Goal: Information Seeking & Learning: Check status

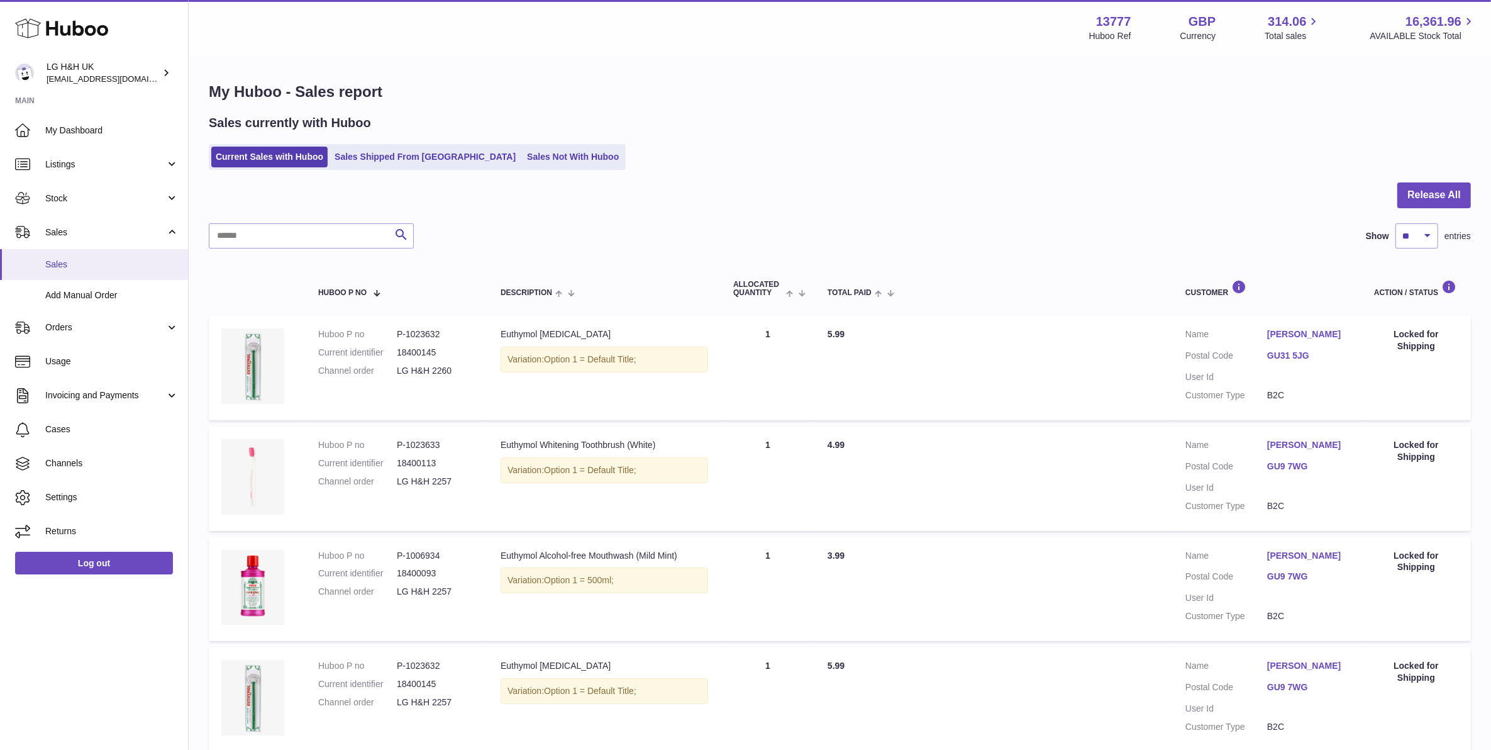
click at [101, 262] on span "Sales" at bounding box center [111, 264] width 133 height 12
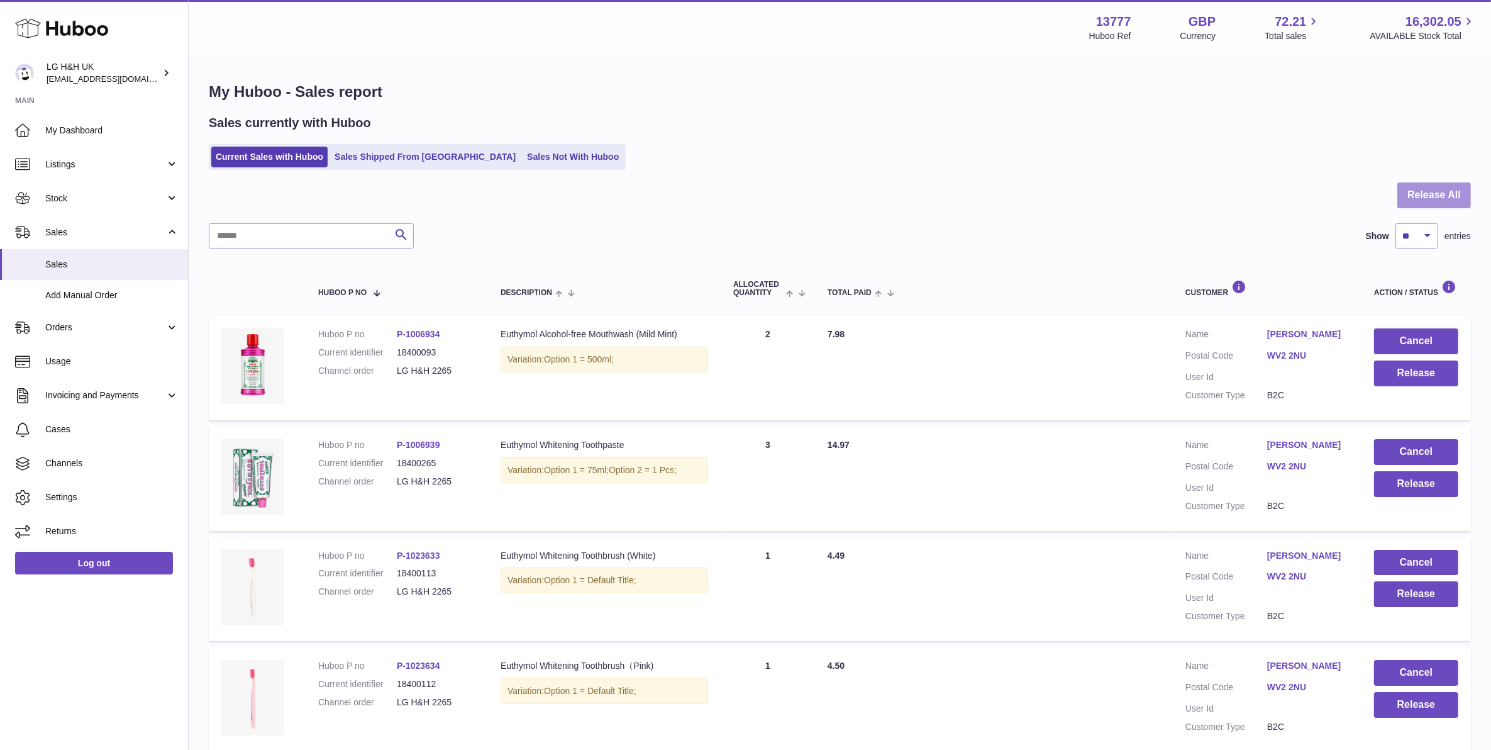
click at [1442, 183] on button "Release All" at bounding box center [1434, 195] width 74 height 26
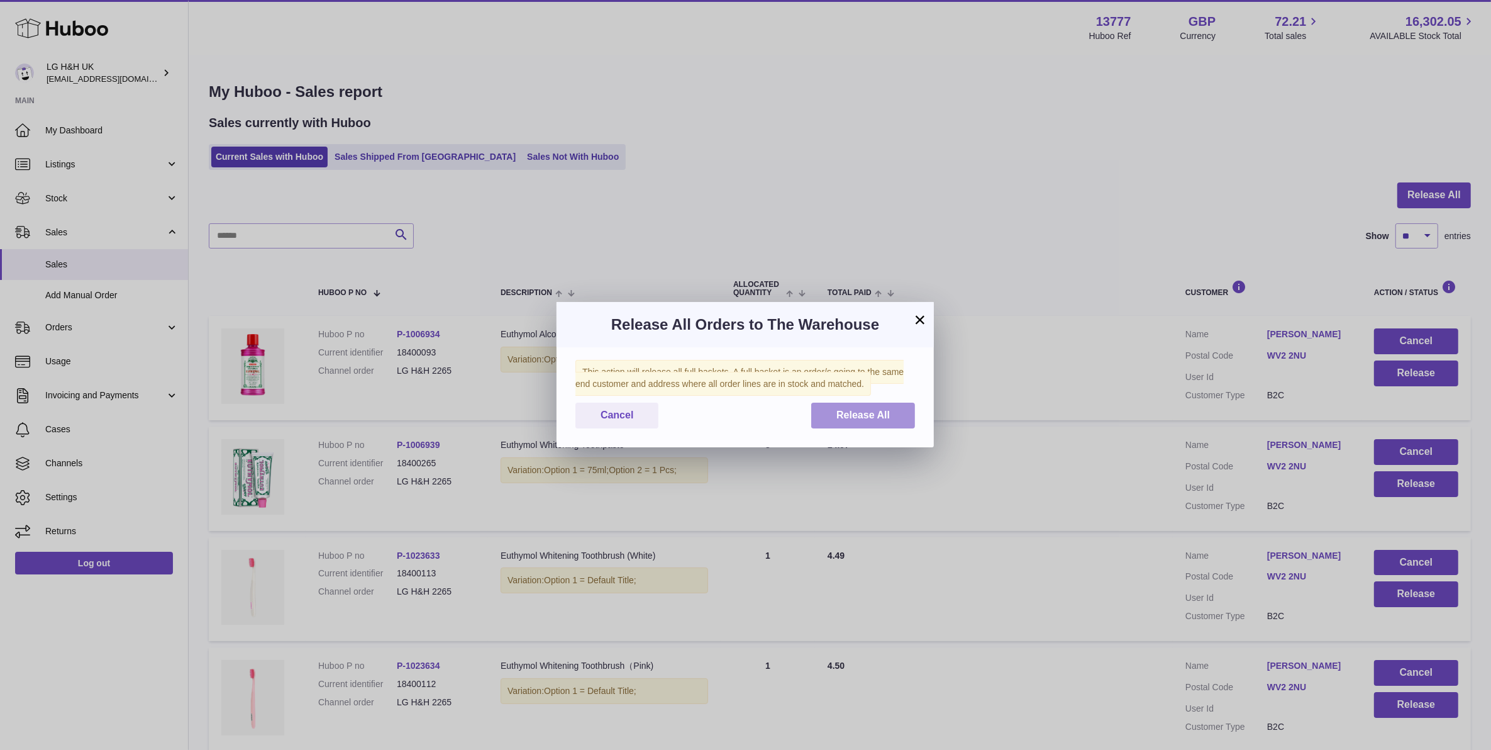
click at [862, 416] on span "Release All" at bounding box center [862, 414] width 53 height 11
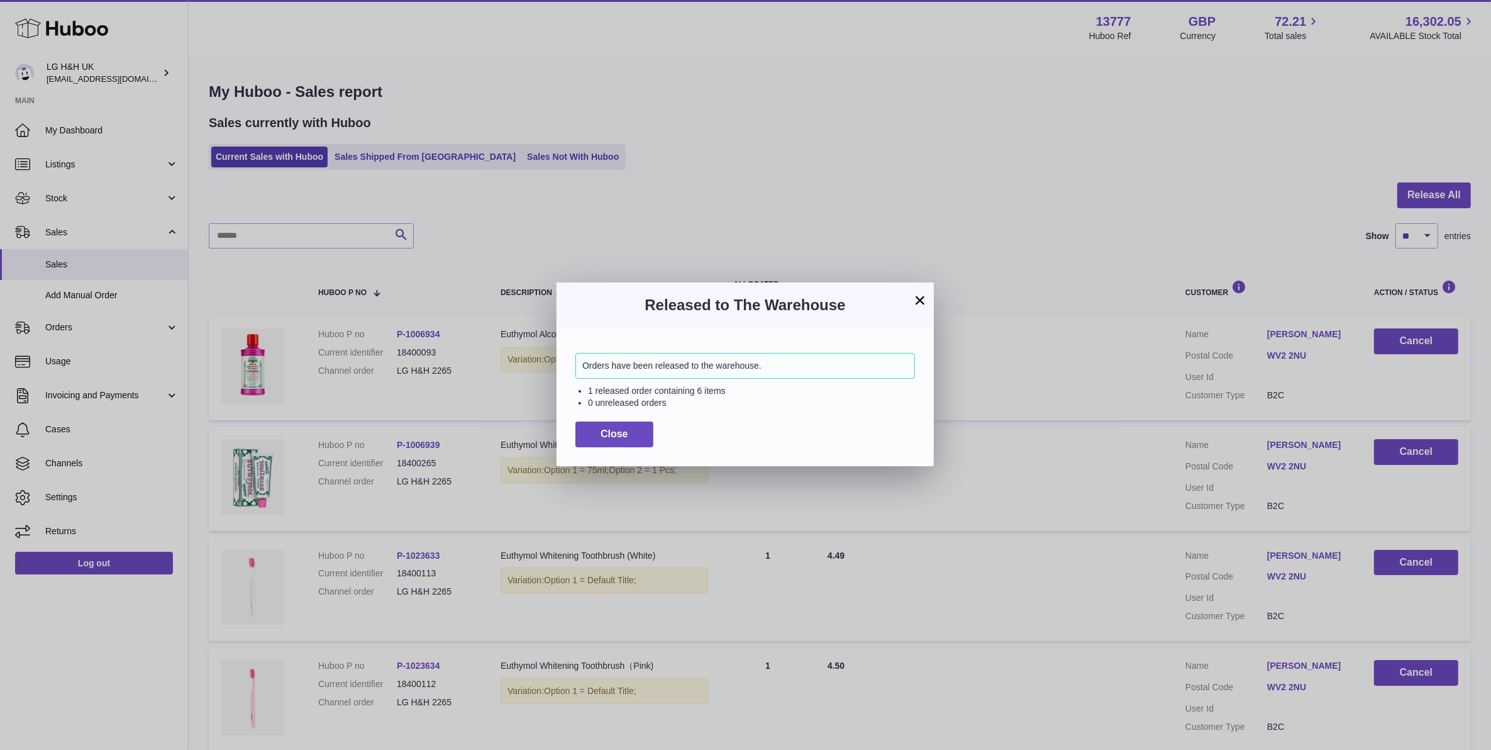
click at [926, 296] on button "×" at bounding box center [919, 299] width 15 height 15
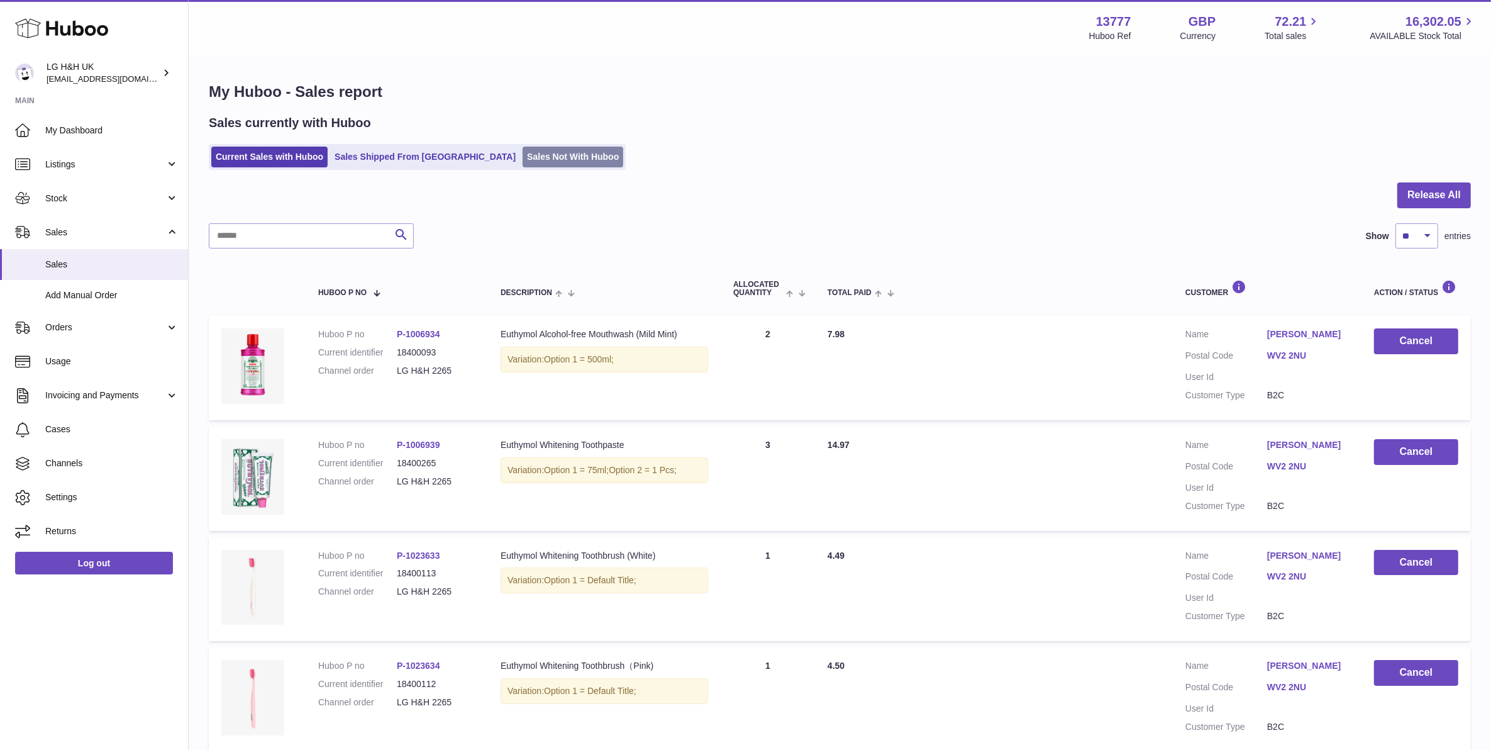
click at [523, 161] on link "Sales Not With Huboo" at bounding box center [573, 157] width 101 height 21
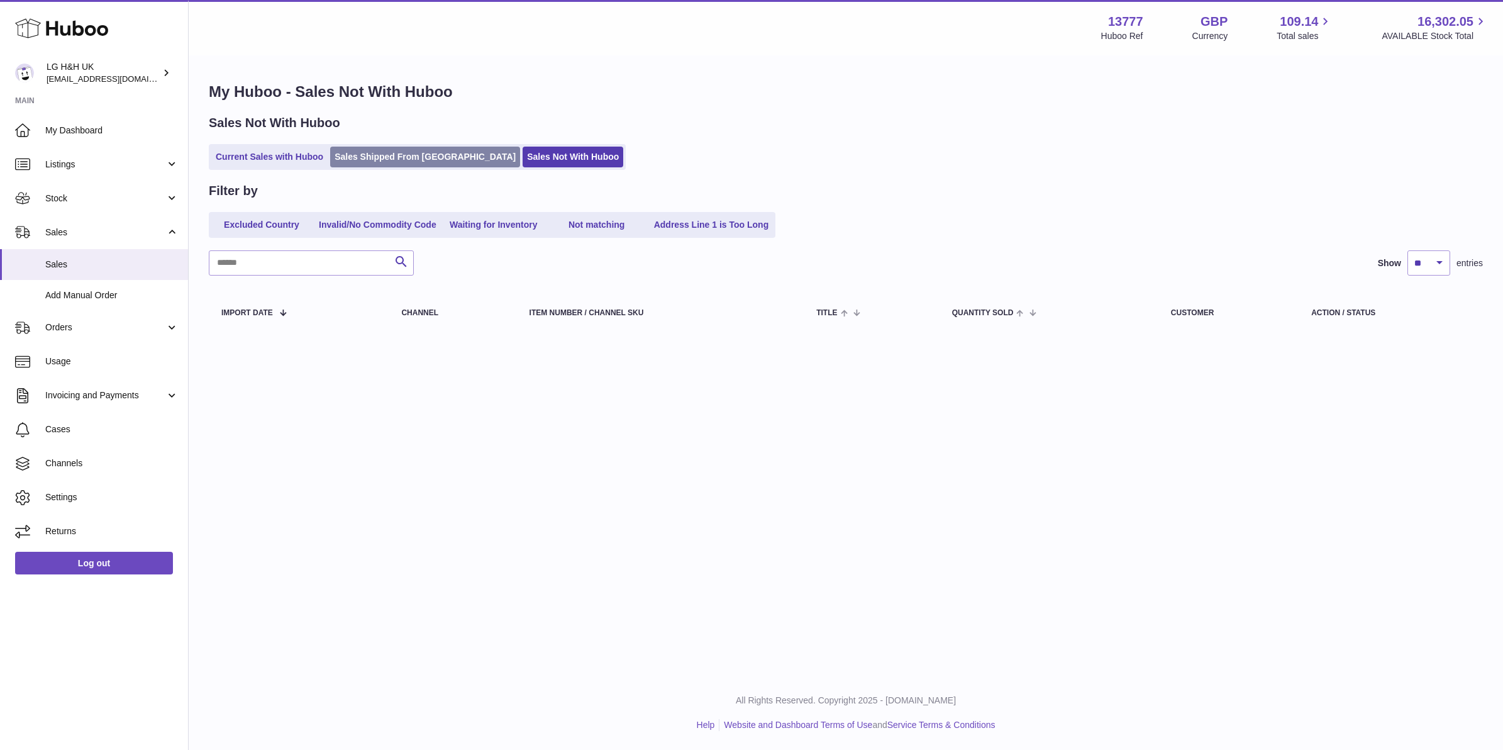
click at [417, 161] on link "Sales Shipped From Huboo" at bounding box center [425, 157] width 190 height 21
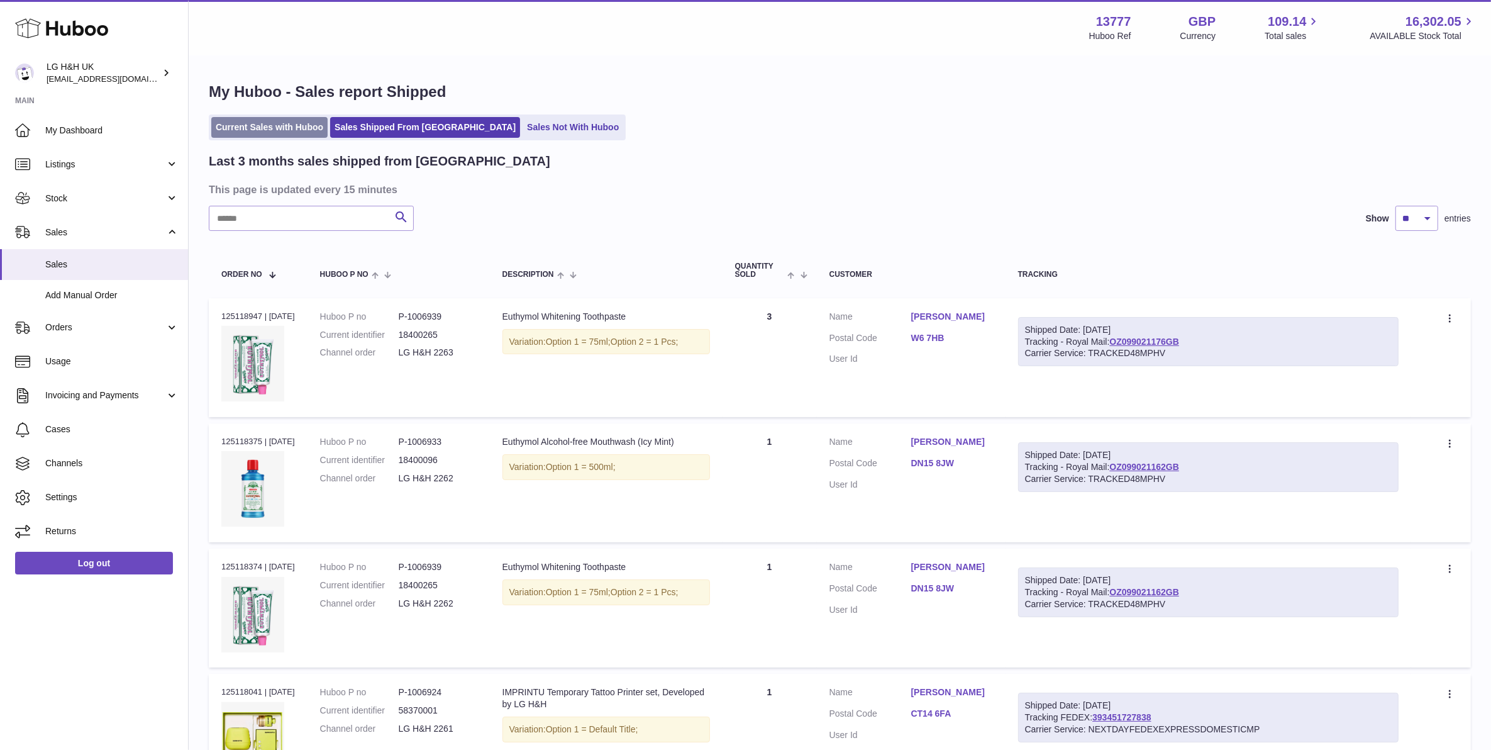
click at [294, 137] on ul "Current Sales with Huboo Sales Shipped From Huboo Sales Not With Huboo" at bounding box center [417, 127] width 417 height 26
click at [302, 125] on link "Current Sales with Huboo" at bounding box center [269, 127] width 116 height 21
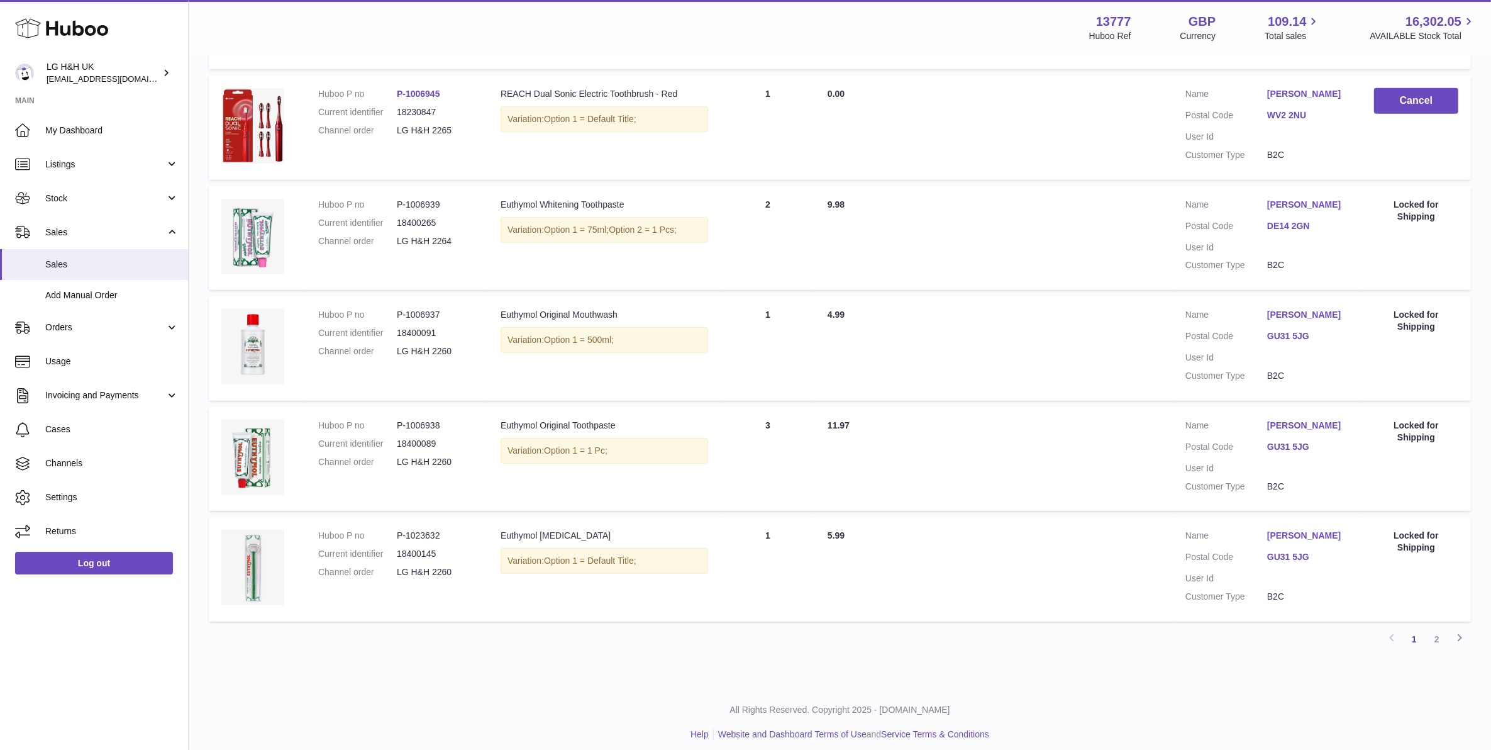
scroll to position [801, 0]
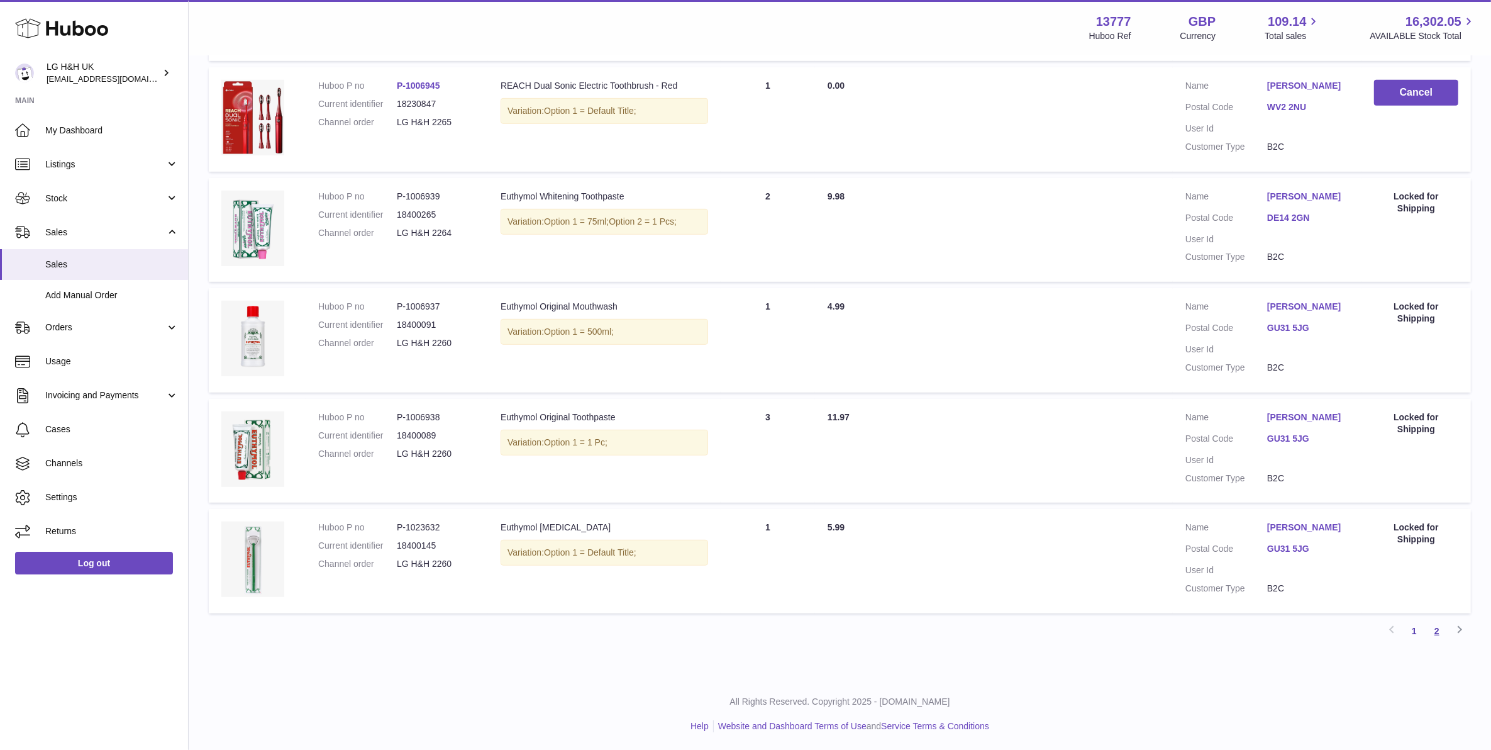
click at [1435, 628] on link "2" at bounding box center [1437, 630] width 23 height 23
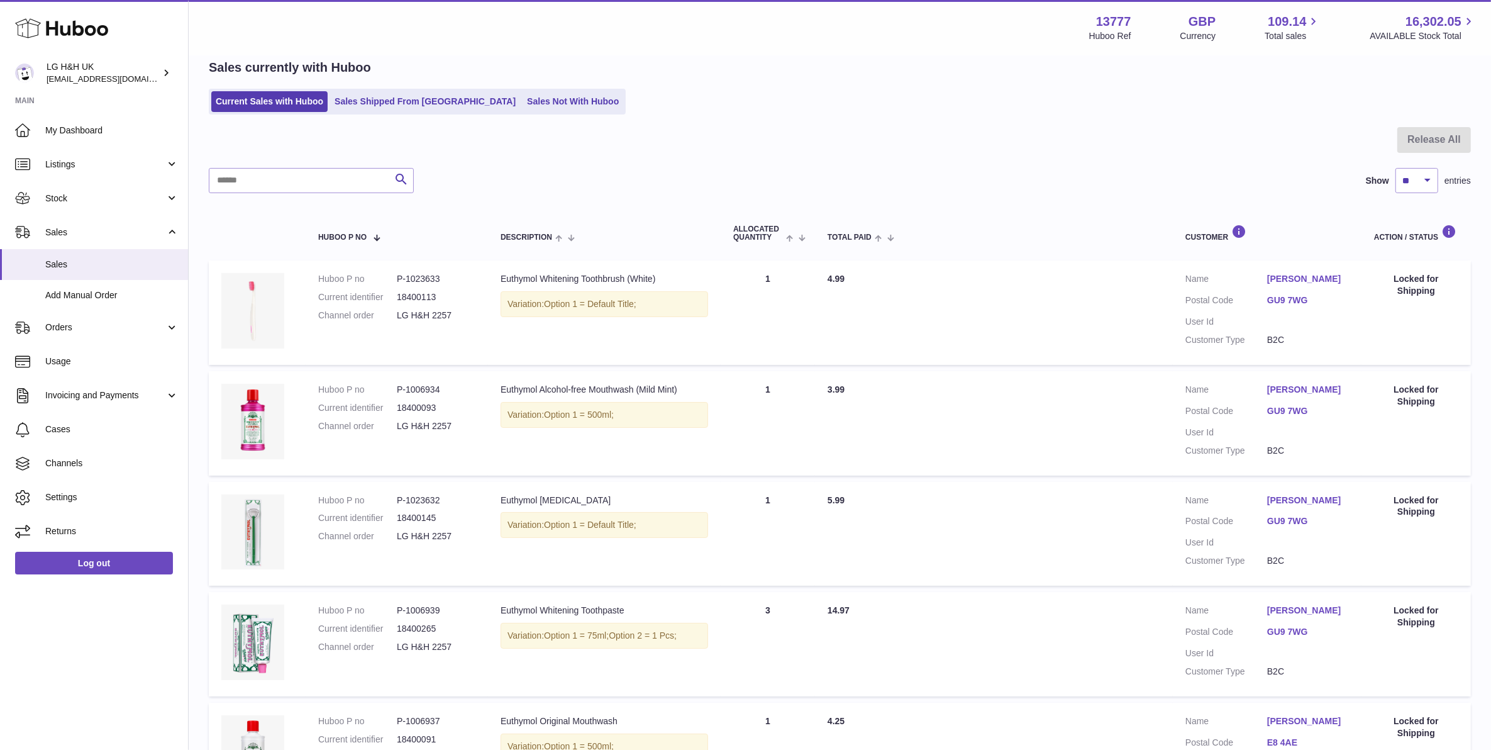
scroll to position [45, 0]
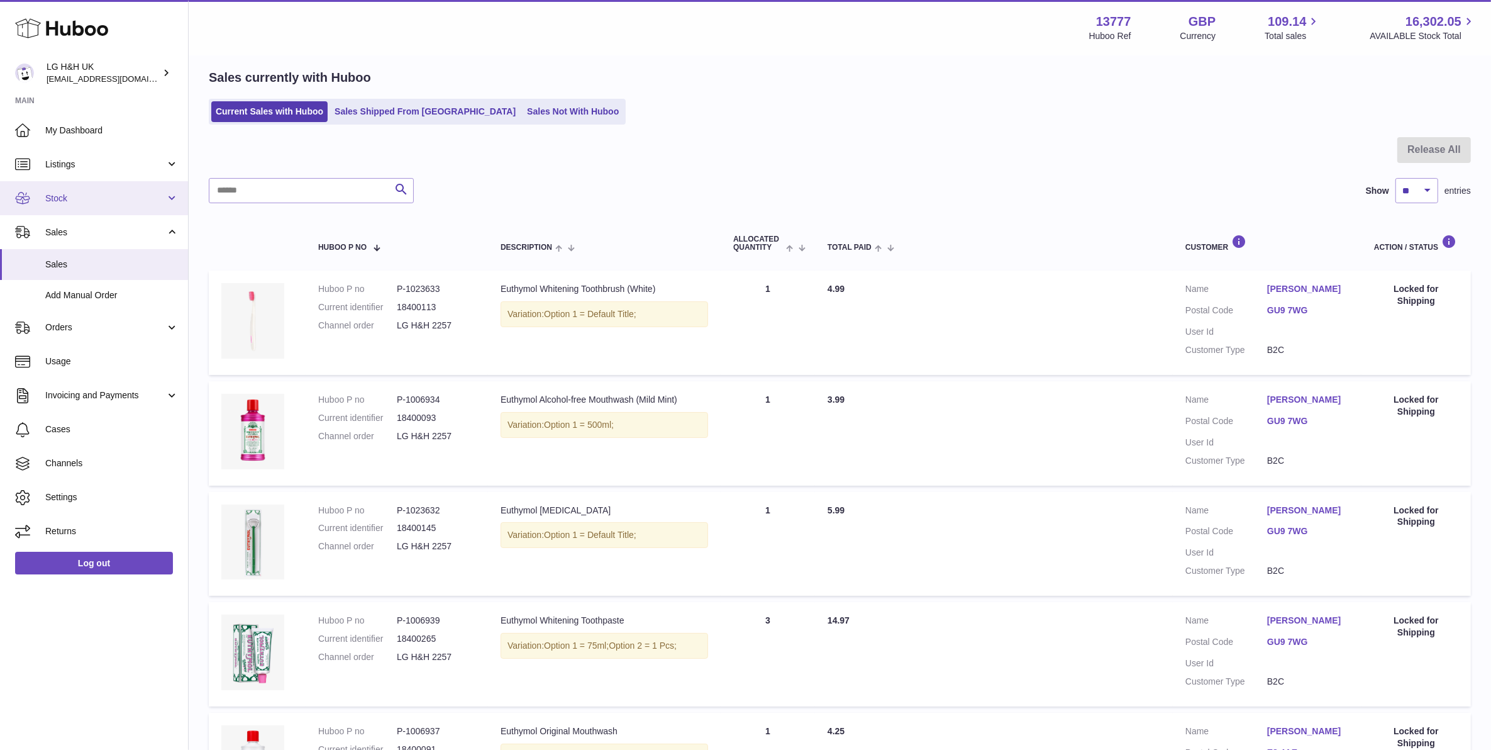
click at [154, 200] on span "Stock" at bounding box center [105, 198] width 120 height 12
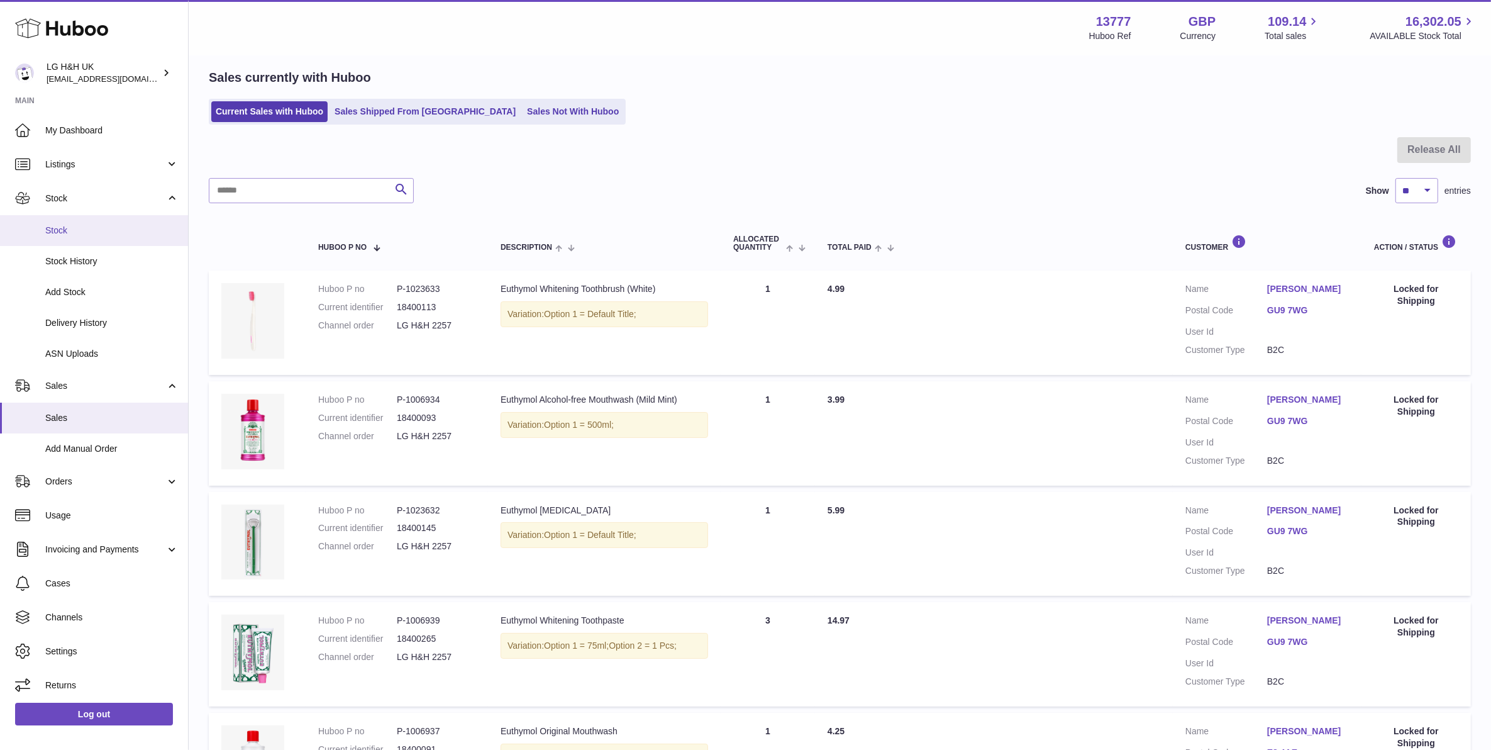
click at [135, 221] on link "Stock" at bounding box center [94, 230] width 188 height 31
